Goal: Task Accomplishment & Management: Complete application form

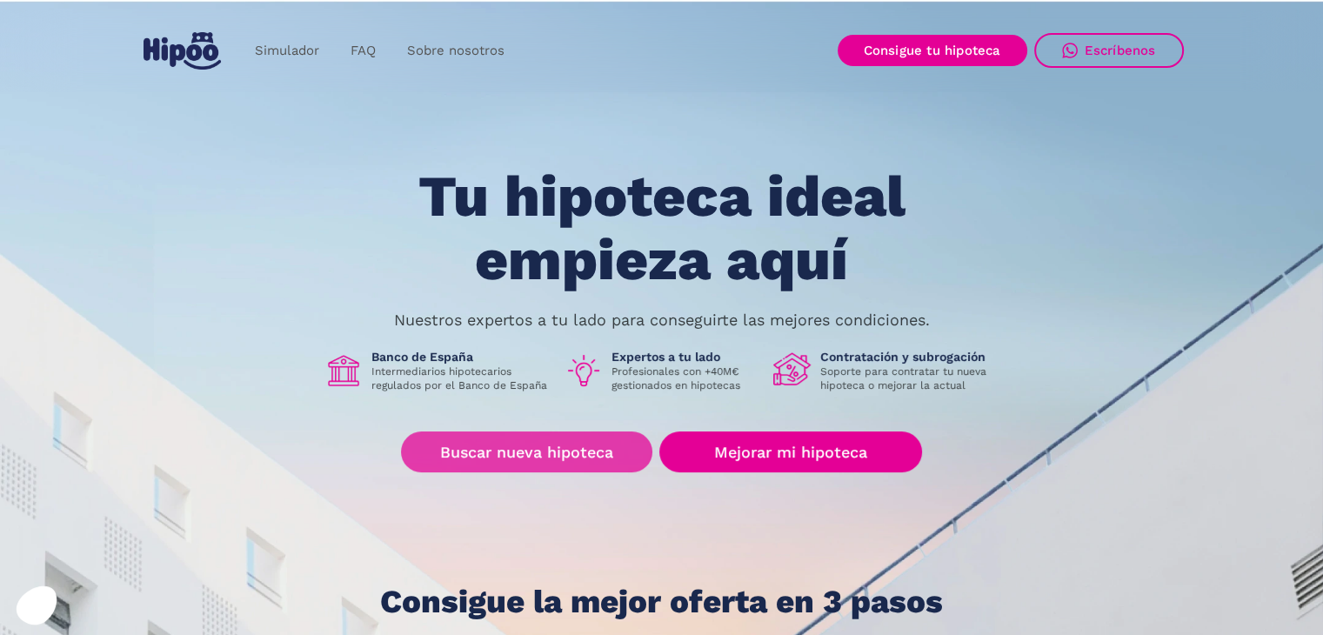
click at [553, 452] on link "Buscar nueva hipoteca" at bounding box center [526, 451] width 251 height 41
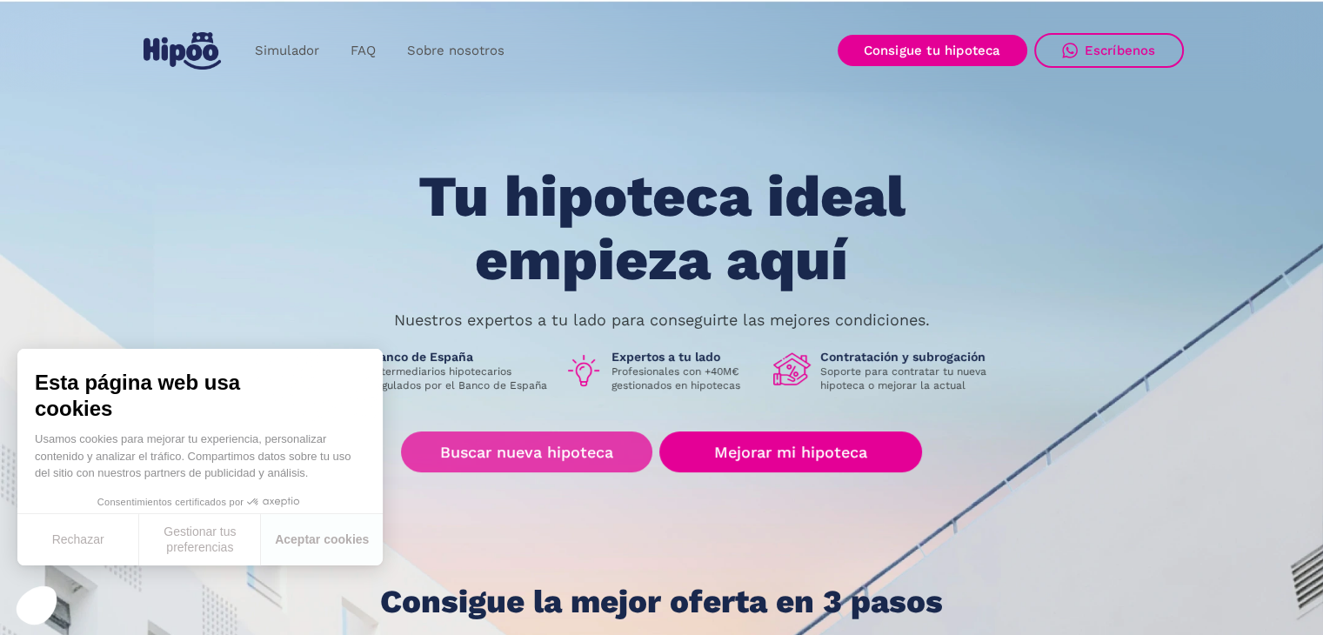
click at [556, 446] on link "Buscar nueva hipoteca" at bounding box center [526, 451] width 251 height 41
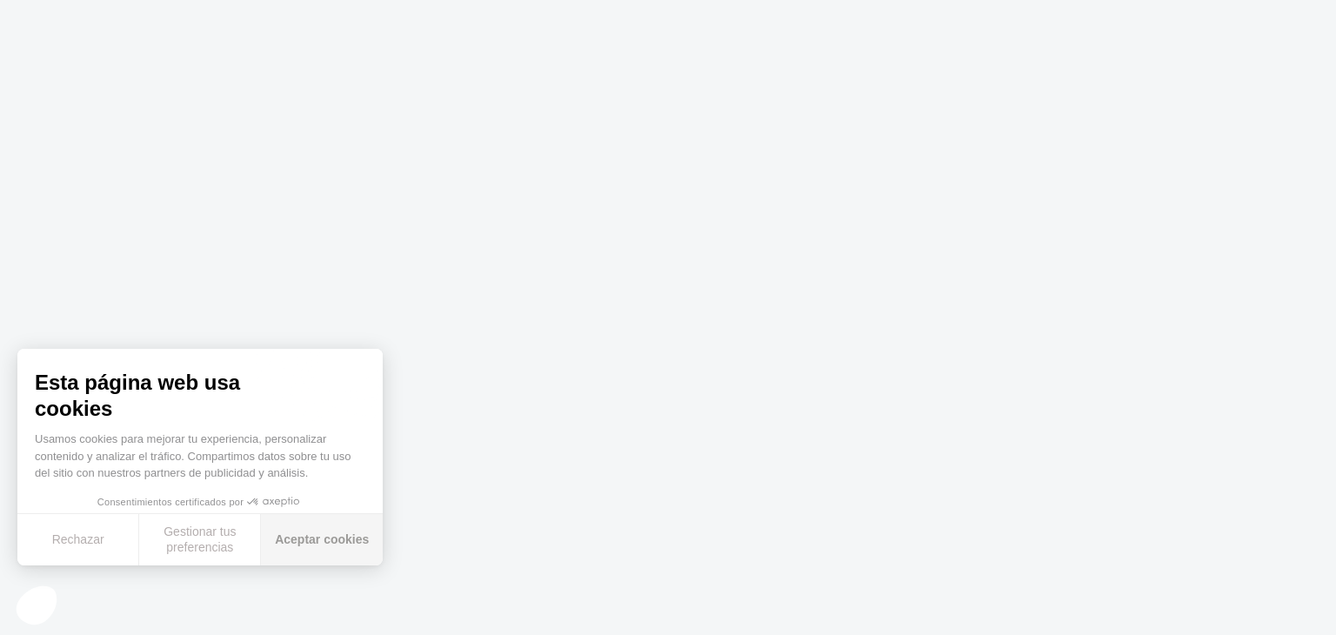
click at [302, 545] on button "Aceptar cookies" at bounding box center [322, 539] width 122 height 51
